Goal: Transaction & Acquisition: Purchase product/service

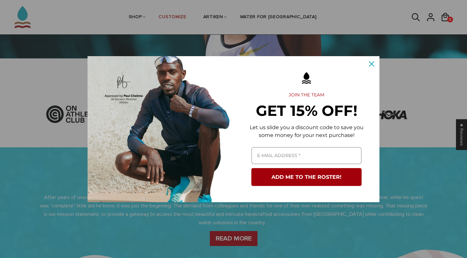
scroll to position [174, 0]
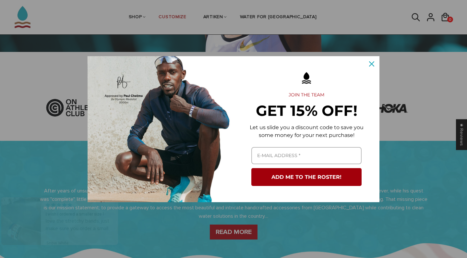
click at [371, 63] on icon "close icon" at bounding box center [371, 63] width 5 height 5
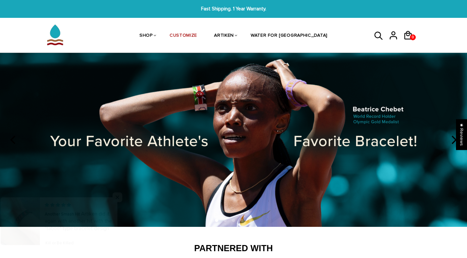
scroll to position [0, 0]
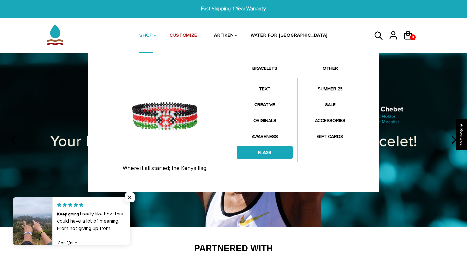
click at [263, 152] on link "FLAGS" at bounding box center [265, 152] width 56 height 13
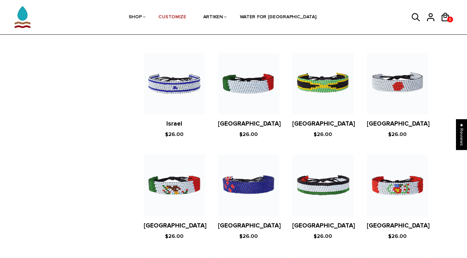
scroll to position [1070, 0]
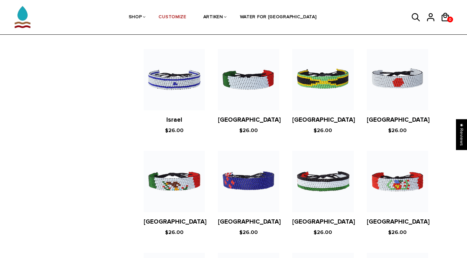
click at [181, 173] on figure at bounding box center [174, 181] width 61 height 61
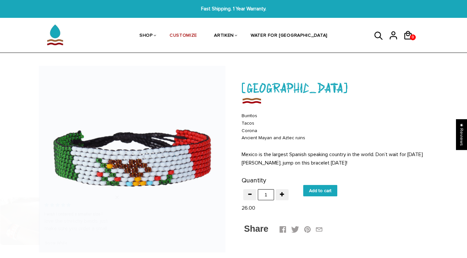
click at [316, 188] on input "Add to cart" at bounding box center [320, 190] width 34 height 11
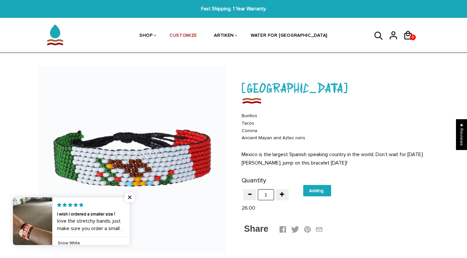
type input "Add to cart"
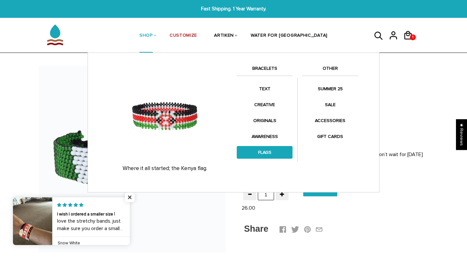
click at [261, 151] on link "FLAGS" at bounding box center [265, 152] width 56 height 13
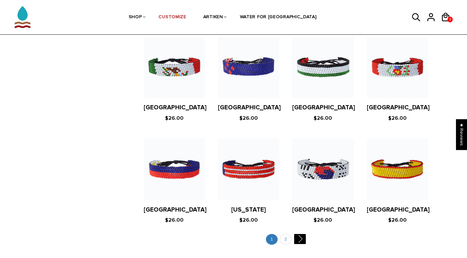
scroll to position [1196, 0]
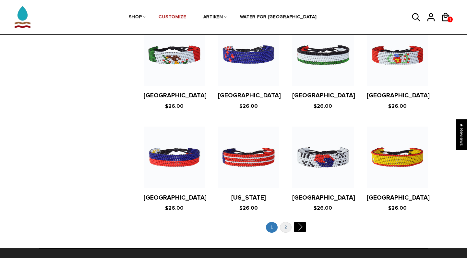
click at [287, 222] on link "2" at bounding box center [286, 227] width 12 height 11
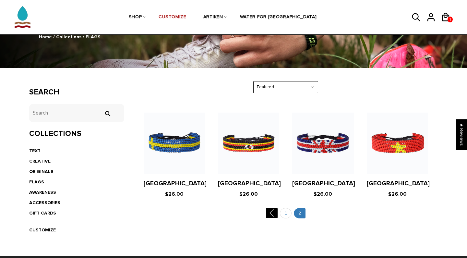
scroll to position [70, 0]
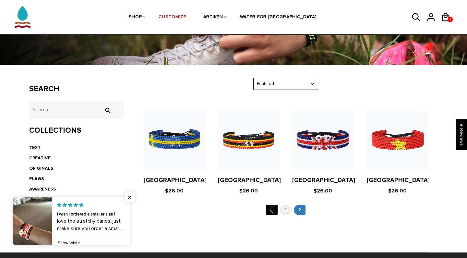
click at [285, 209] on link "1" at bounding box center [286, 210] width 12 height 11
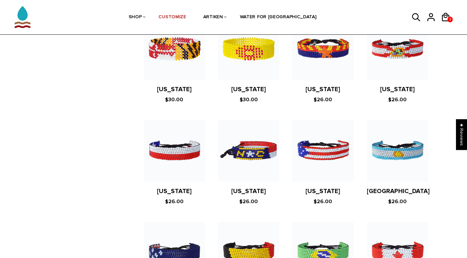
scroll to position [489, 0]
click at [184, 142] on img at bounding box center [174, 150] width 61 height 61
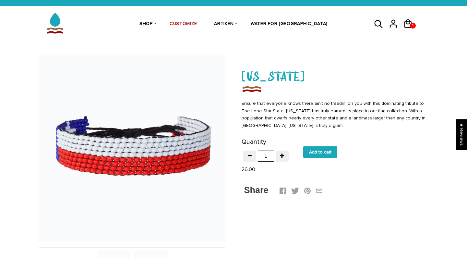
scroll to position [13, 0]
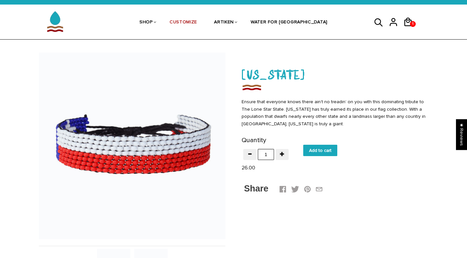
click at [327, 150] on input "Add to cart" at bounding box center [320, 150] width 34 height 11
type input "Add to cart"
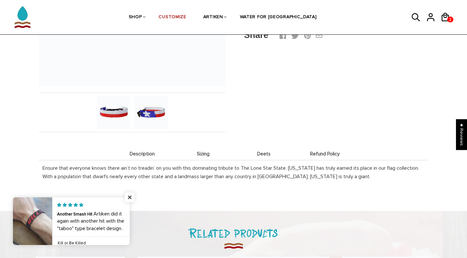
scroll to position [166, 0]
click at [151, 112] on img at bounding box center [150, 112] width 33 height 33
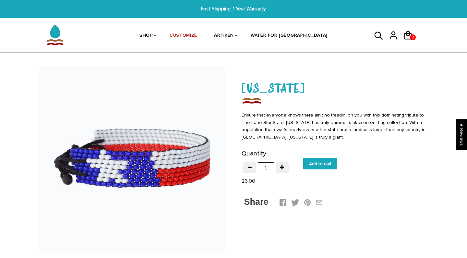
scroll to position [0, 0]
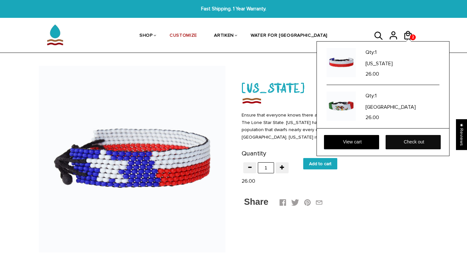
click at [411, 139] on link "Check out" at bounding box center [412, 142] width 55 height 14
